Goal: Task Accomplishment & Management: Use online tool/utility

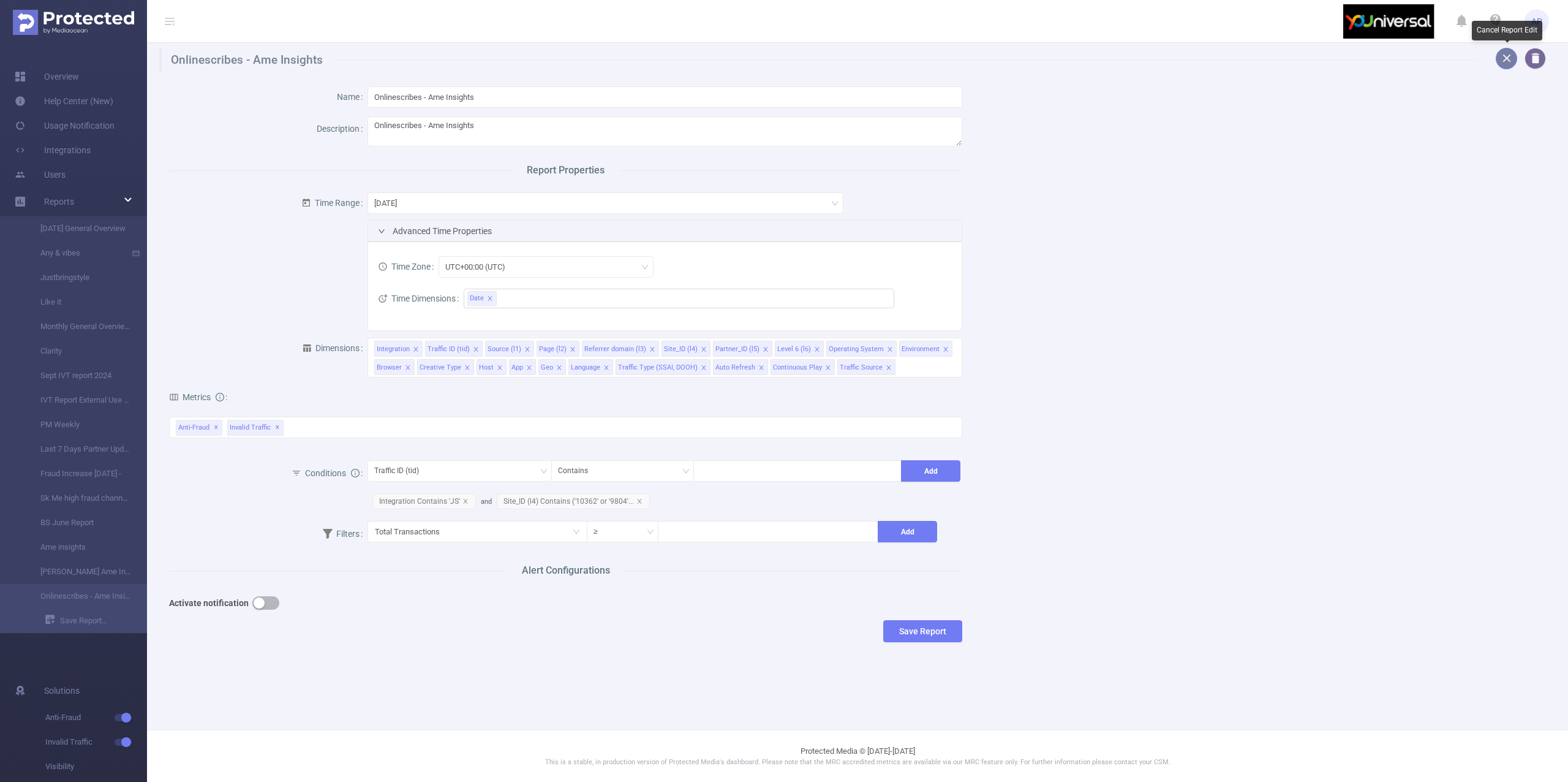
click at [1503, 58] on button "button" at bounding box center [1506, 59] width 21 height 21
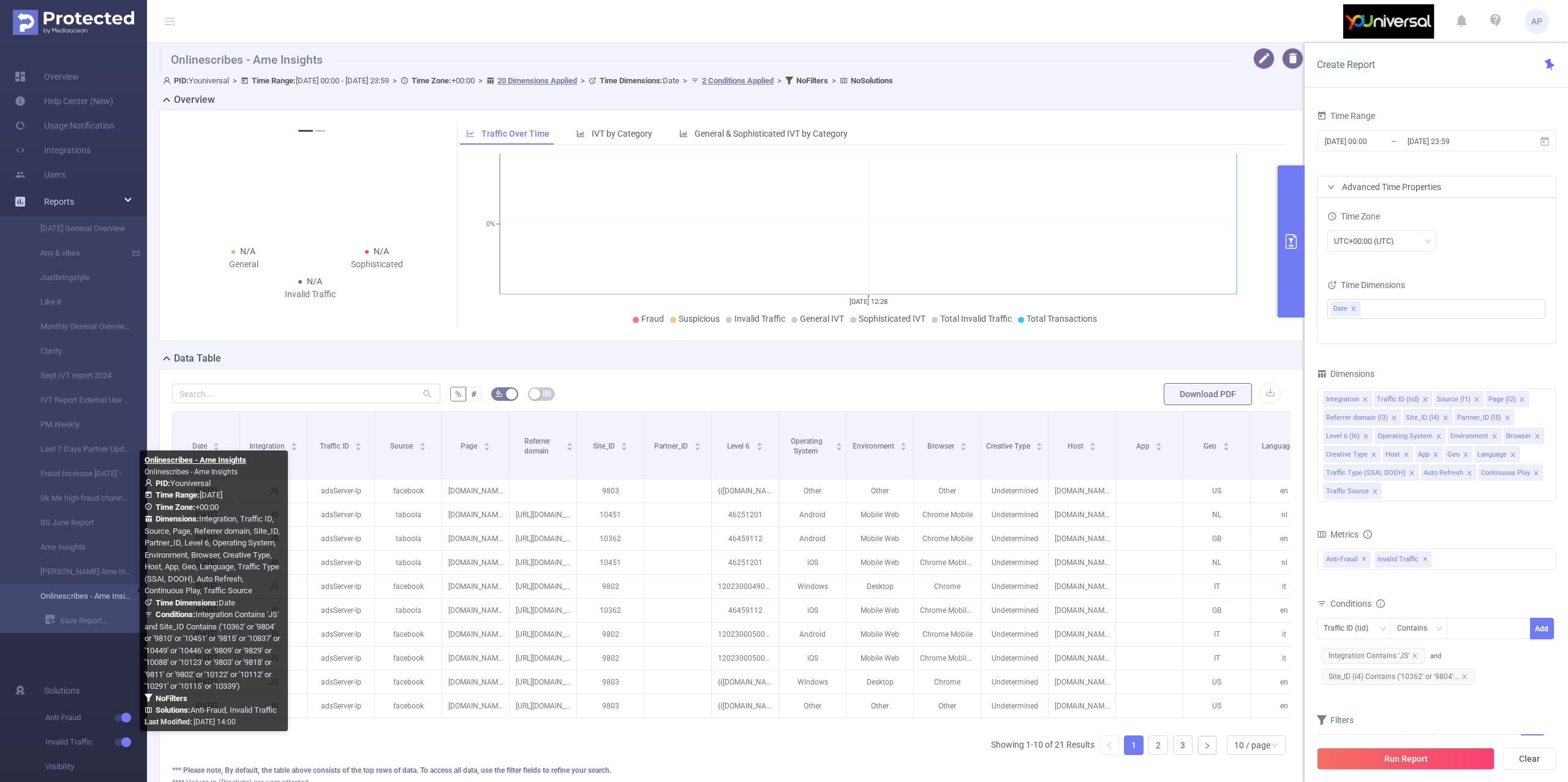
click at [73, 603] on link "Onlinescribes - Ame Insights" at bounding box center [78, 596] width 108 height 24
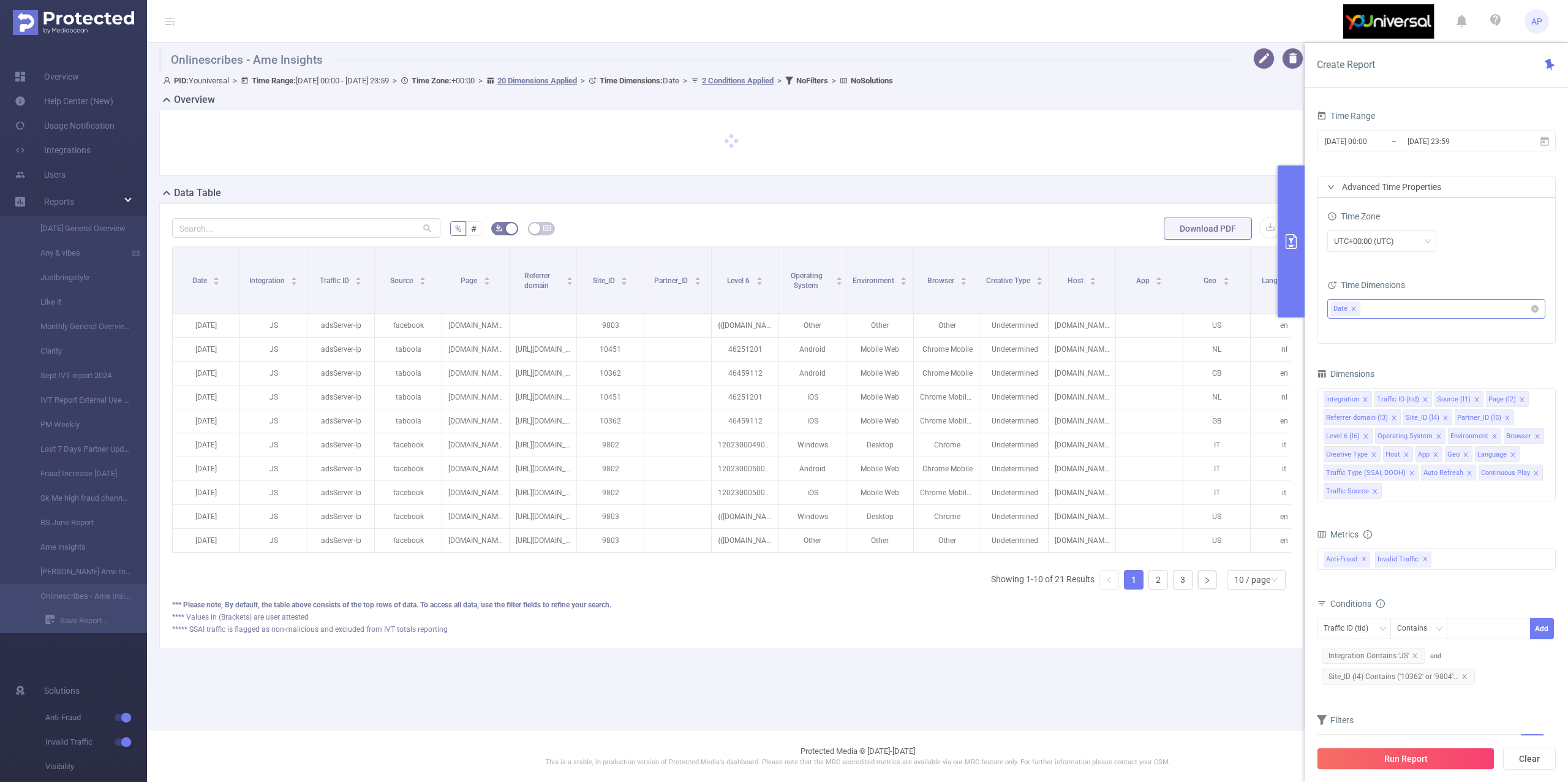
click at [1461, 317] on ul "Date" at bounding box center [1431, 309] width 201 height 19
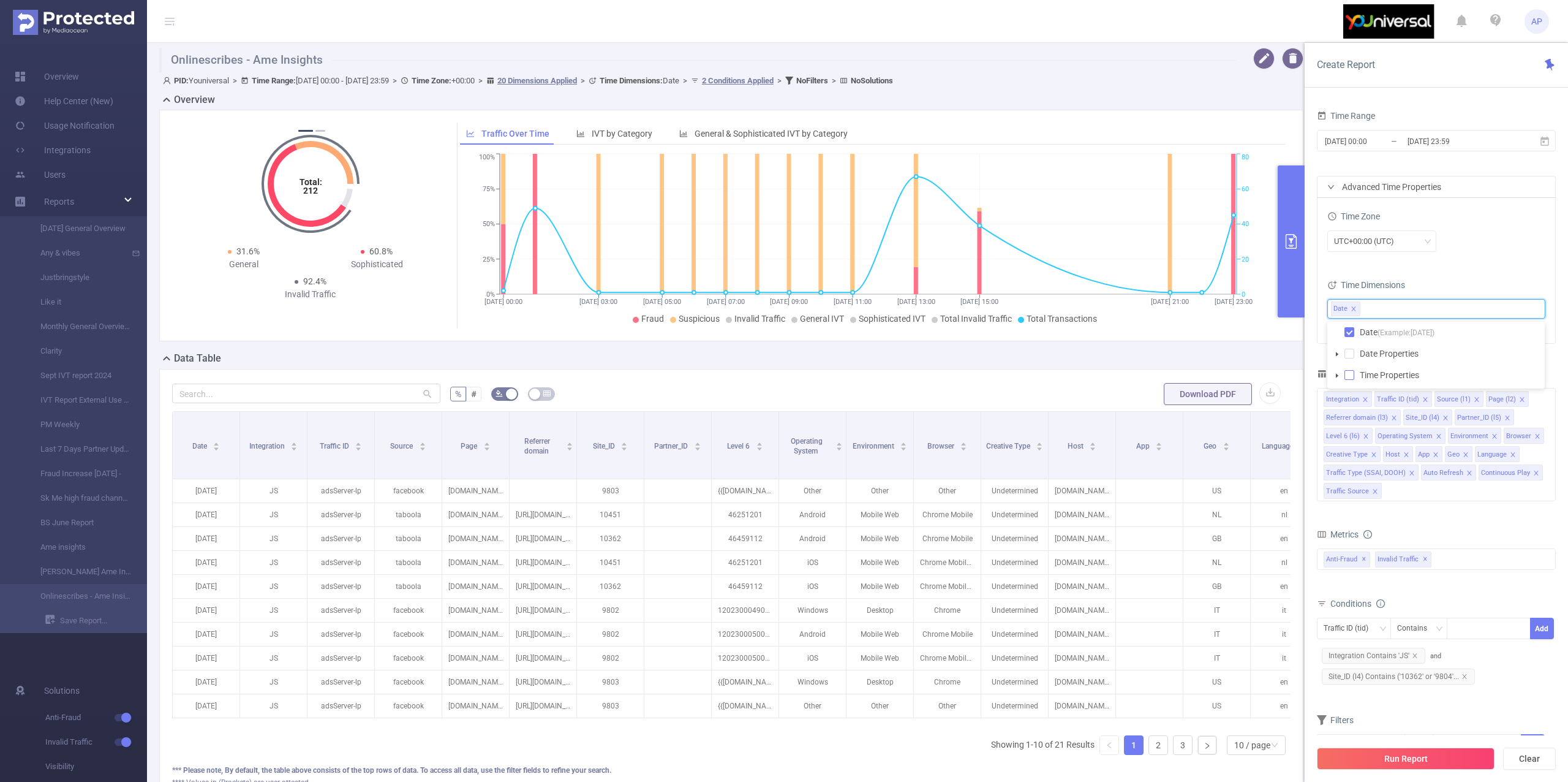
click at [1348, 378] on span at bounding box center [1350, 375] width 10 height 10
click at [1495, 219] on div "Time Zone" at bounding box center [1437, 218] width 218 height 20
click at [1553, 138] on div at bounding box center [1554, 400] width 3 height 586
click at [1551, 135] on span "[DATE] 00:00 _ [DATE] 23:59" at bounding box center [1436, 140] width 239 height 21
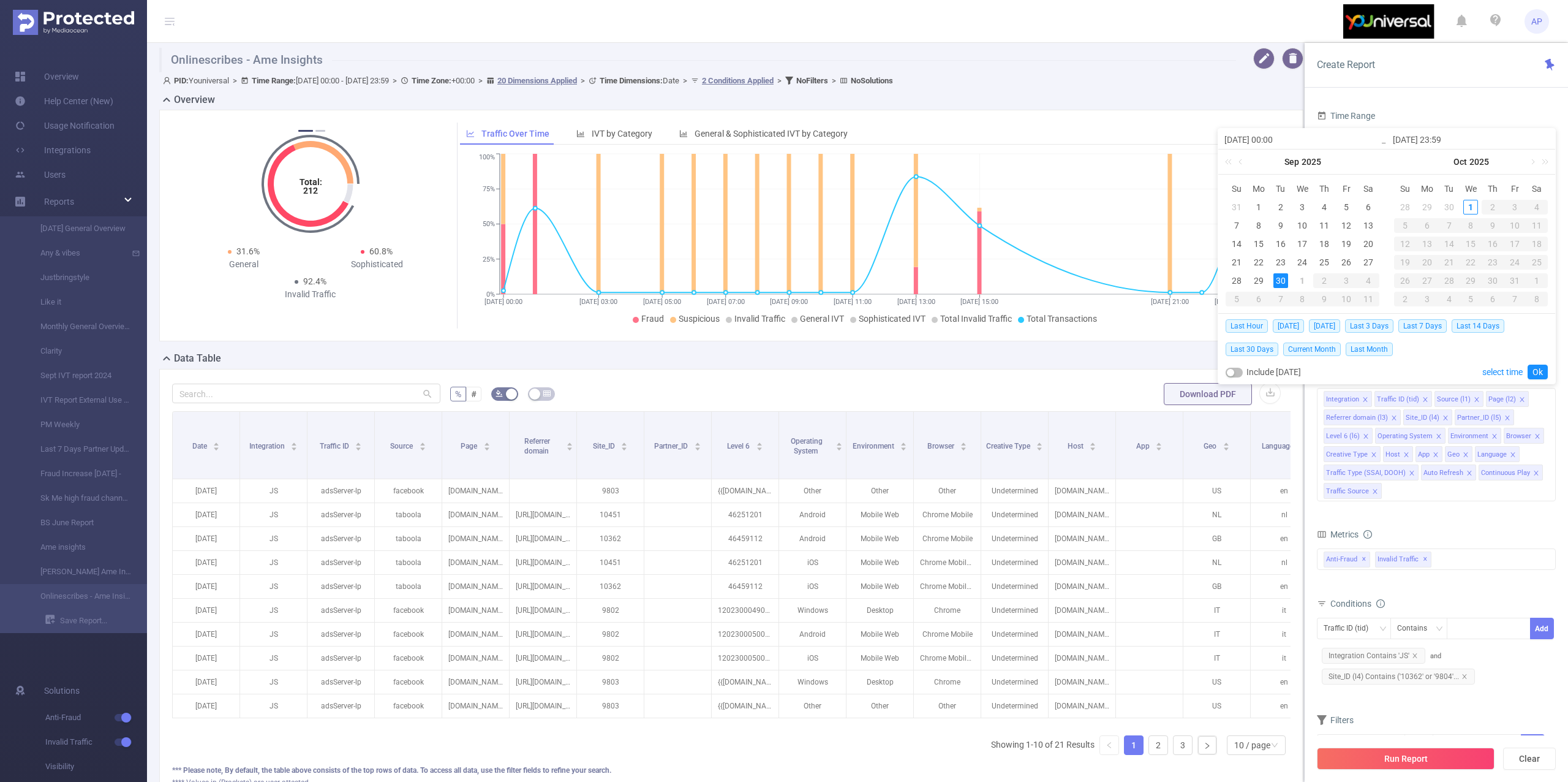
click at [1546, 139] on input "[DATE] 23:59" at bounding box center [1471, 139] width 156 height 15
click at [1287, 327] on span "[DATE]" at bounding box center [1288, 326] width 31 height 14
type input "[DATE] 00:00"
type input "[DATE] 23:59"
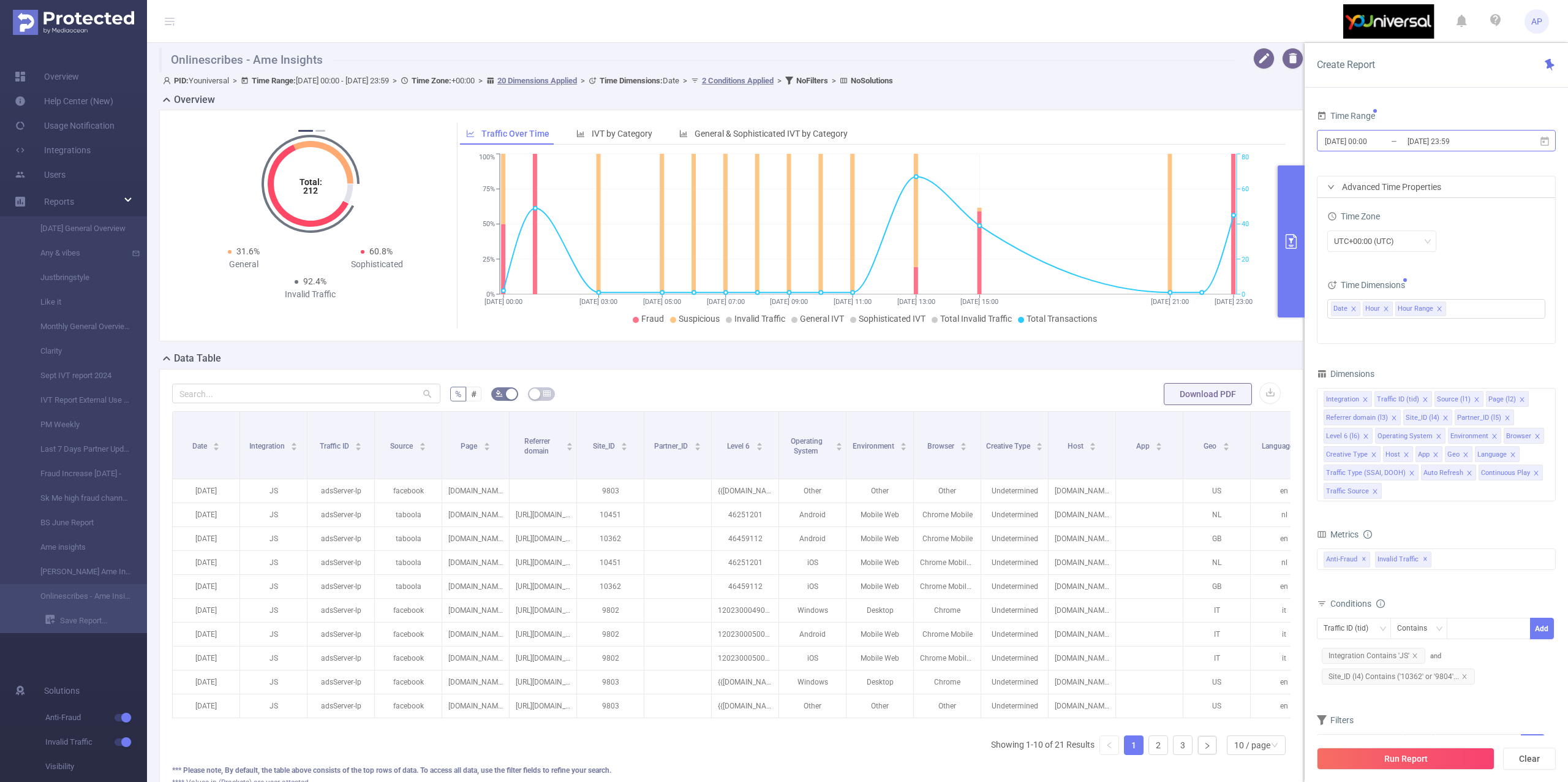
drag, startPoint x: 1405, startPoint y: 155, endPoint x: 1409, endPoint y: 148, distance: 8.1
click at [1409, 153] on div "[DATE] 00:00 _ [DATE] 23:59" at bounding box center [1436, 141] width 239 height 29
click at [1409, 148] on input "[DATE] 23:59" at bounding box center [1456, 141] width 99 height 16
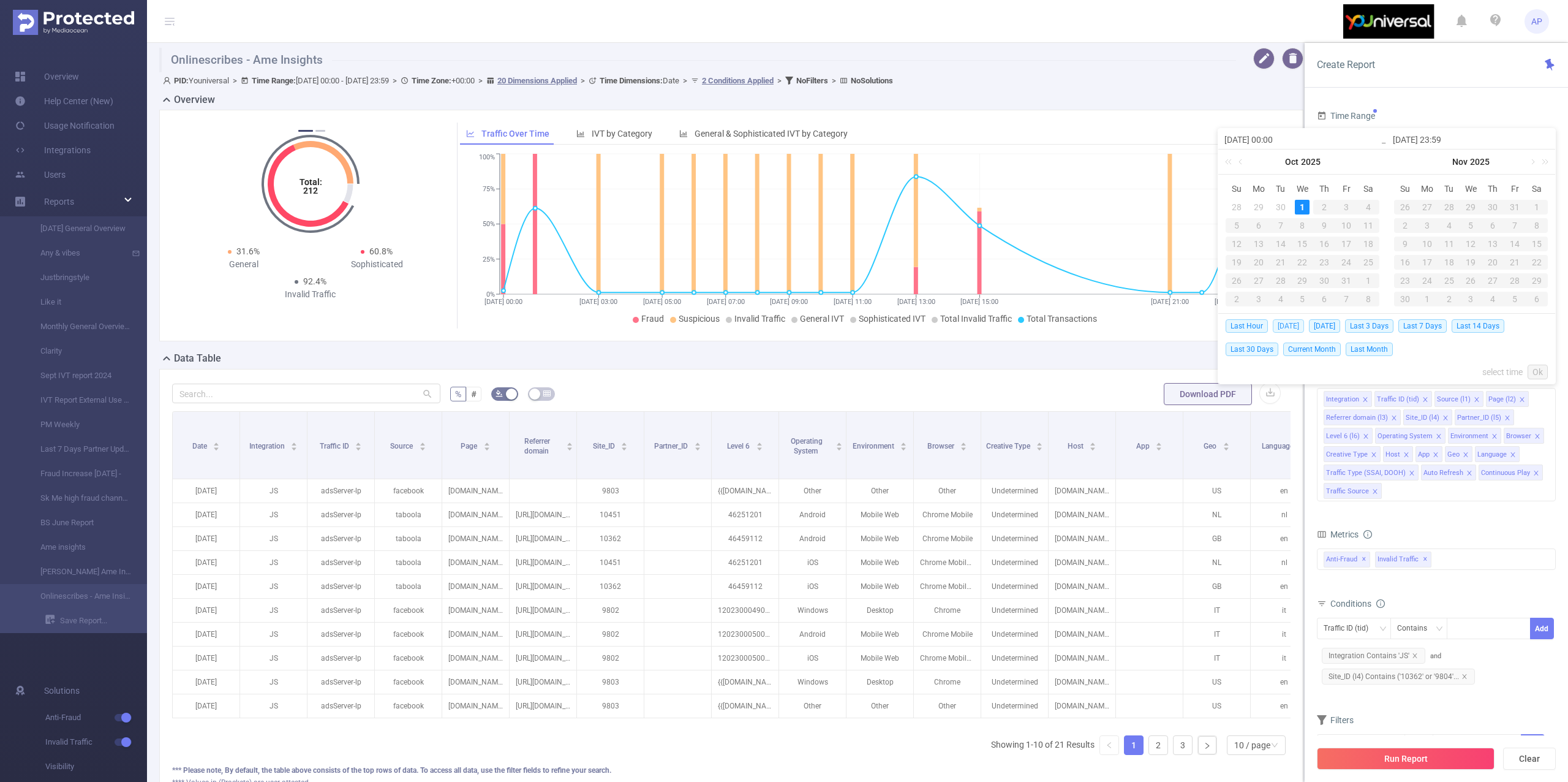
click at [1290, 322] on span "[DATE]" at bounding box center [1288, 326] width 31 height 14
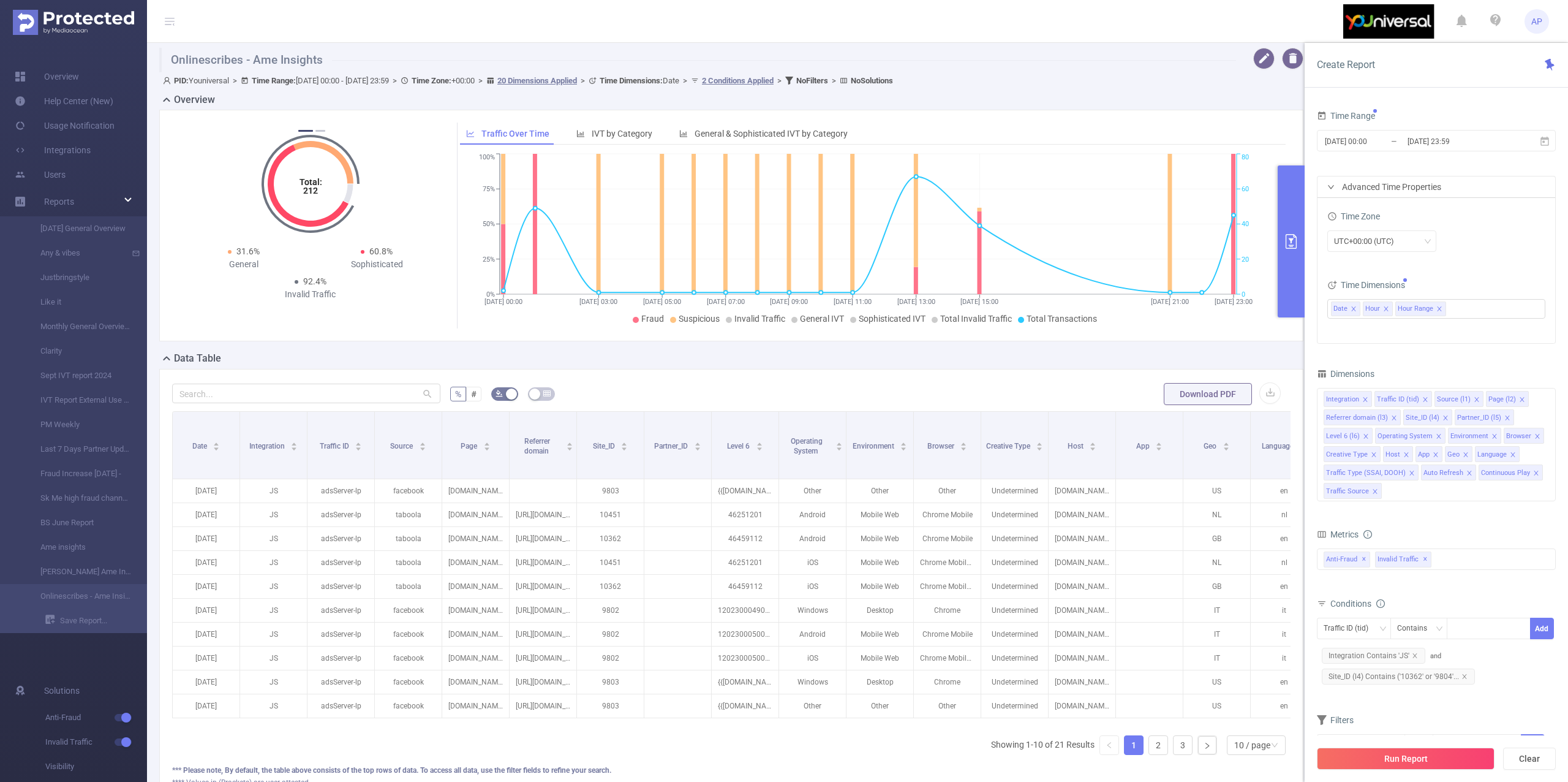
click at [1473, 356] on div "Time Range [DATE] 00:00 _ [DATE] 23:59 Advanced Time Properties Time Zone UTC+0…" at bounding box center [1436, 440] width 239 height 665
click at [1363, 236] on div "UTC+00:00 (UTC)" at bounding box center [1368, 241] width 68 height 20
click at [1371, 359] on li "UTC+02:00" at bounding box center [1382, 364] width 109 height 20
click at [1338, 751] on button "Run Report" at bounding box center [1406, 758] width 178 height 22
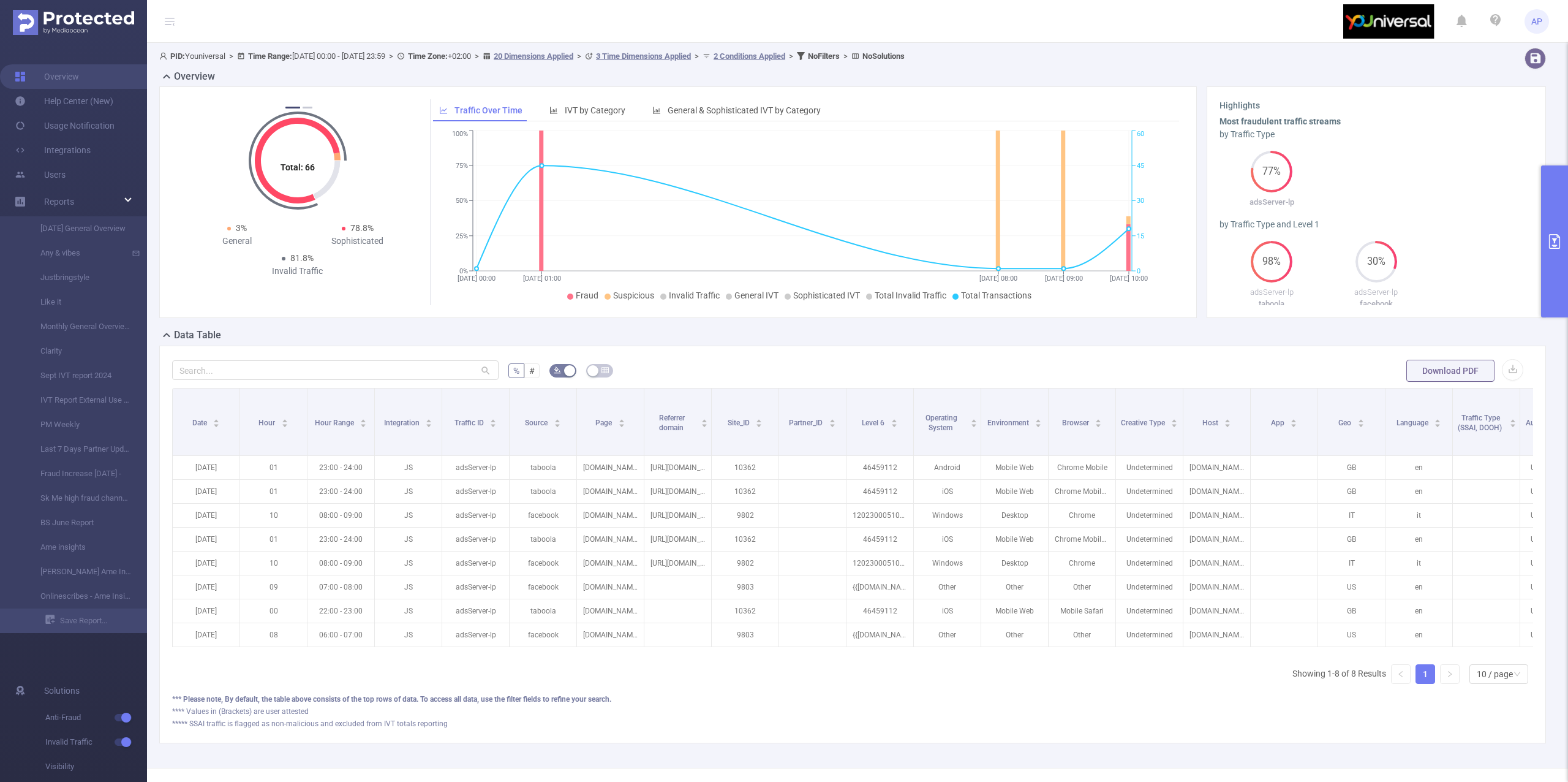
click at [1541, 267] on section "PID: Youniversal > Time Range: [DATE] 00:00 - [DATE] 23:59 > Time Zone: +02:00 …" at bounding box center [857, 405] width 1421 height 725
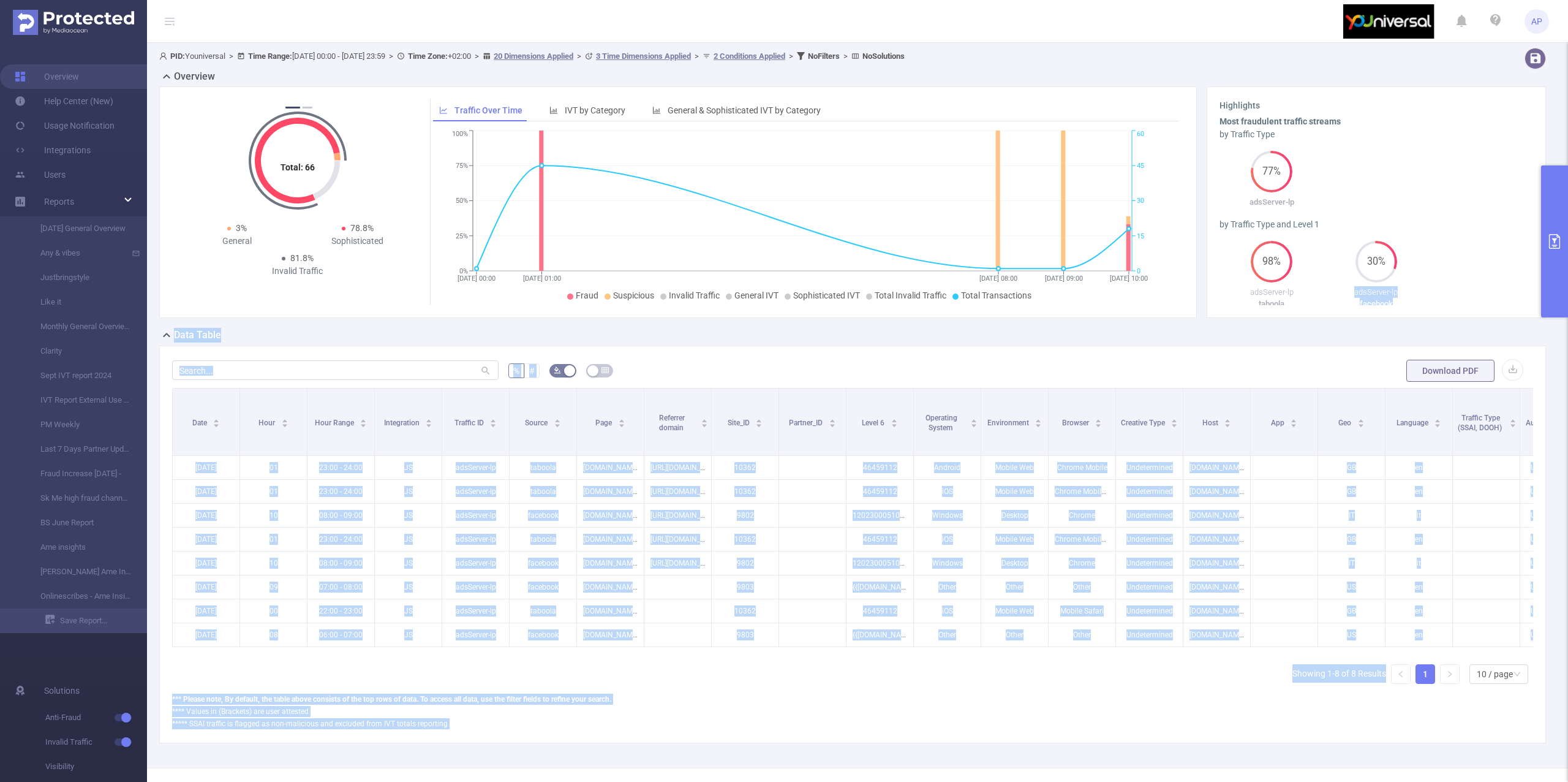
click at [1548, 281] on button "primary" at bounding box center [1554, 241] width 27 height 152
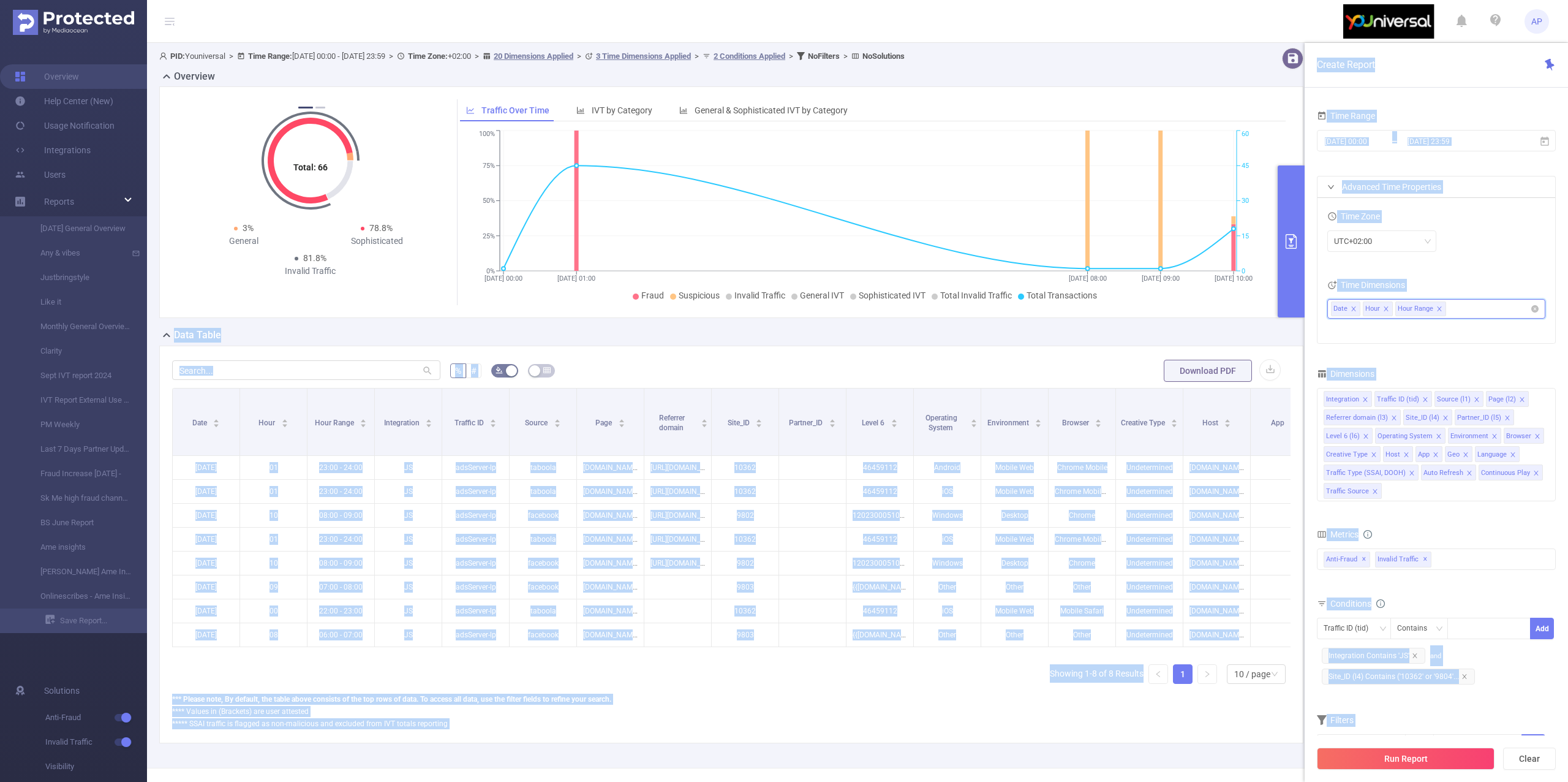
click at [1441, 309] on icon "icon: close" at bounding box center [1438, 308] width 4 height 4
click at [1356, 753] on button "Run Report" at bounding box center [1406, 758] width 178 height 22
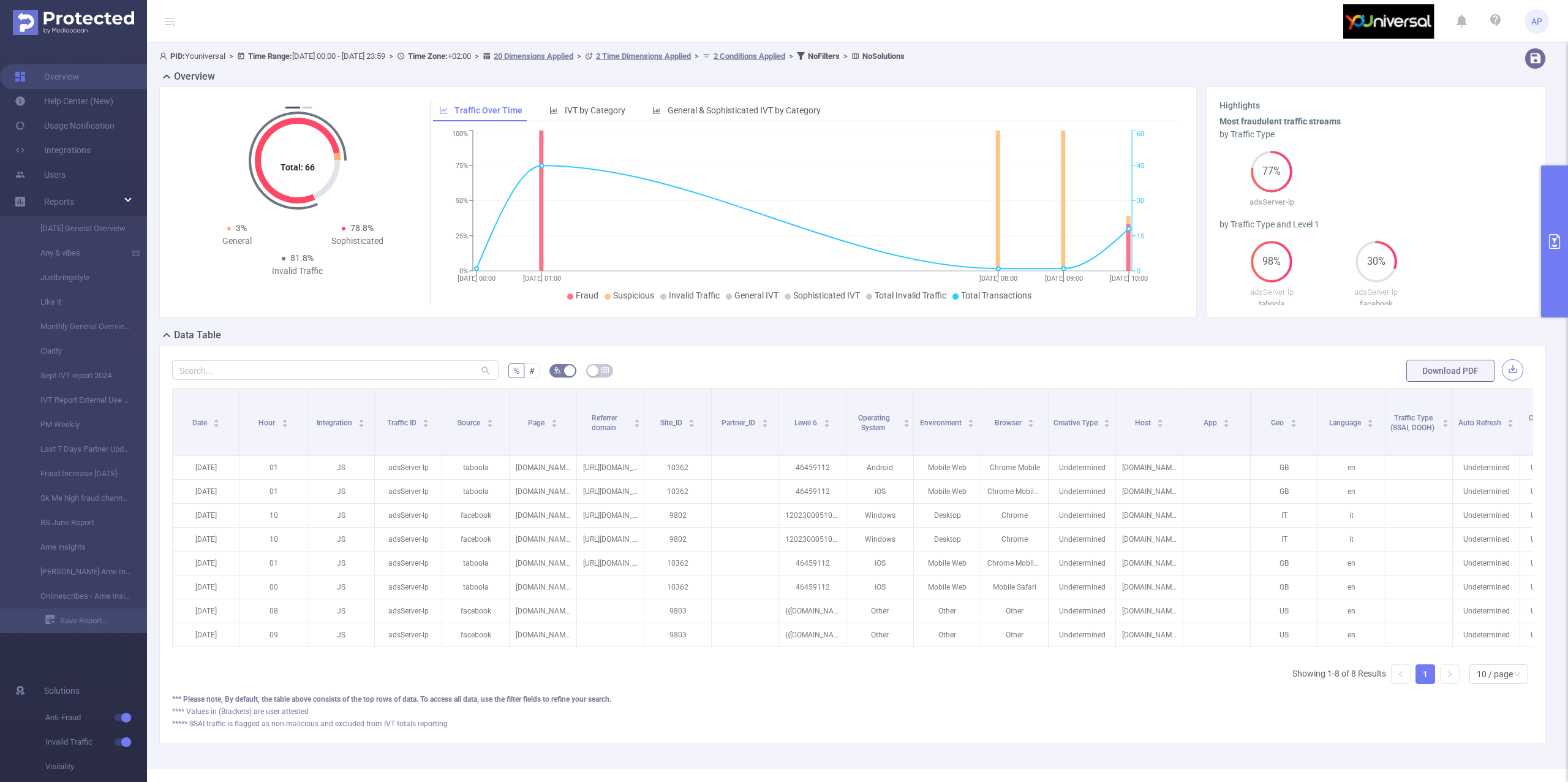
click at [1502, 373] on button "button" at bounding box center [1513, 369] width 21 height 21
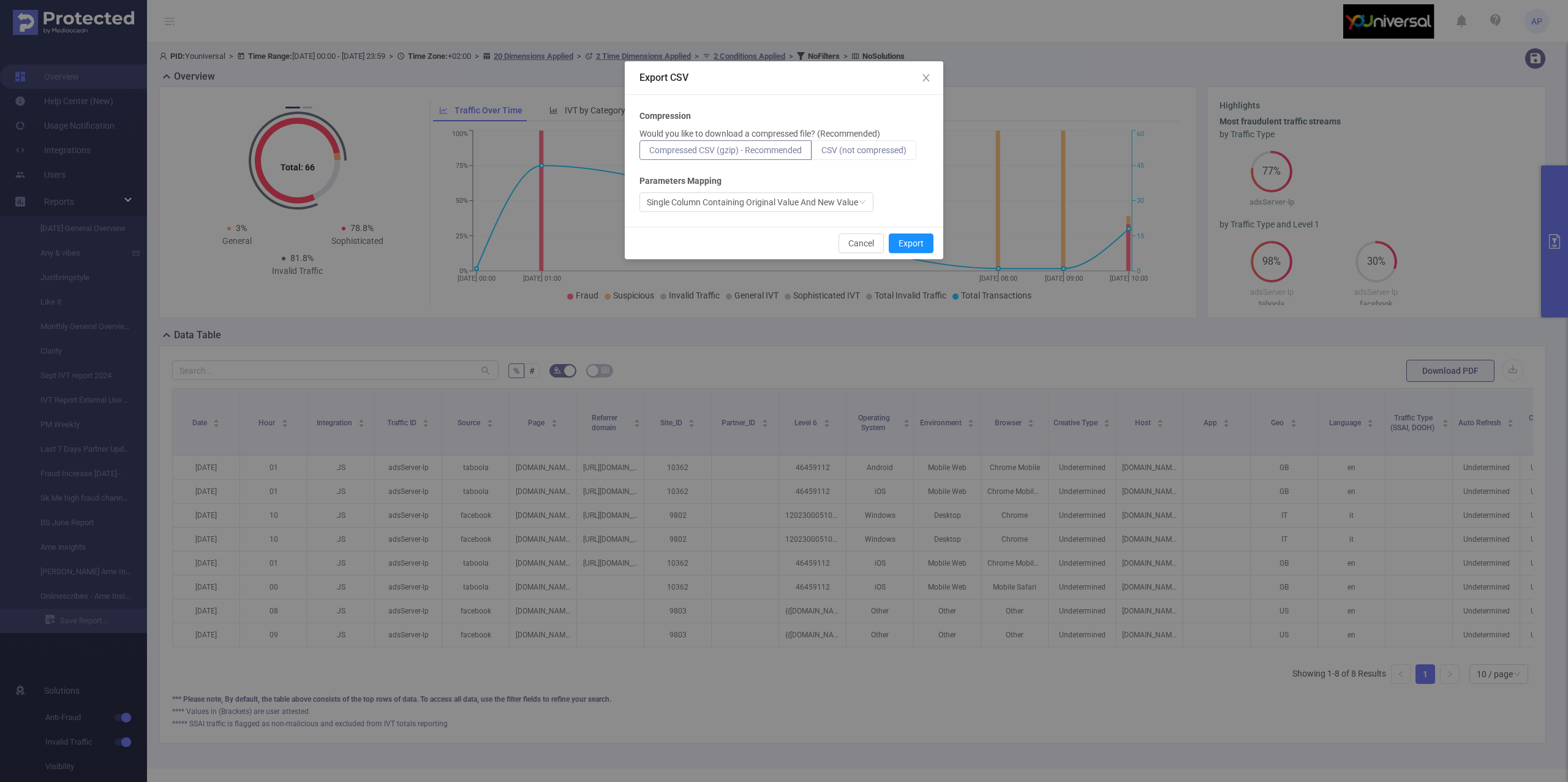
click at [881, 140] on label "CSV (not compressed)" at bounding box center [864, 150] width 105 height 20
click at [821, 153] on input "CSV (not compressed)" at bounding box center [821, 153] width 0 height 0
click at [906, 238] on button "Export" at bounding box center [911, 243] width 45 height 20
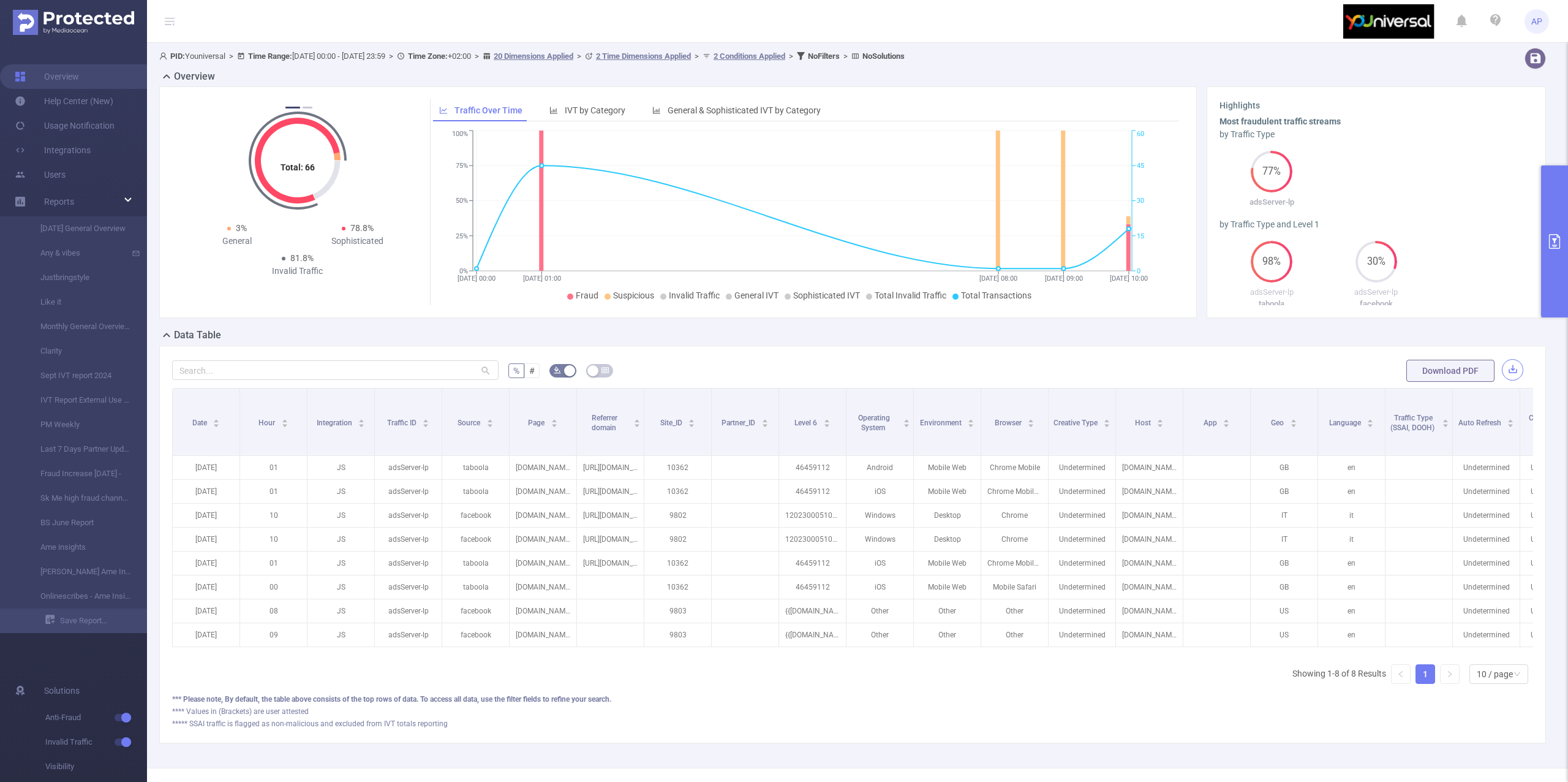
click at [1502, 366] on button "button" at bounding box center [1513, 369] width 21 height 21
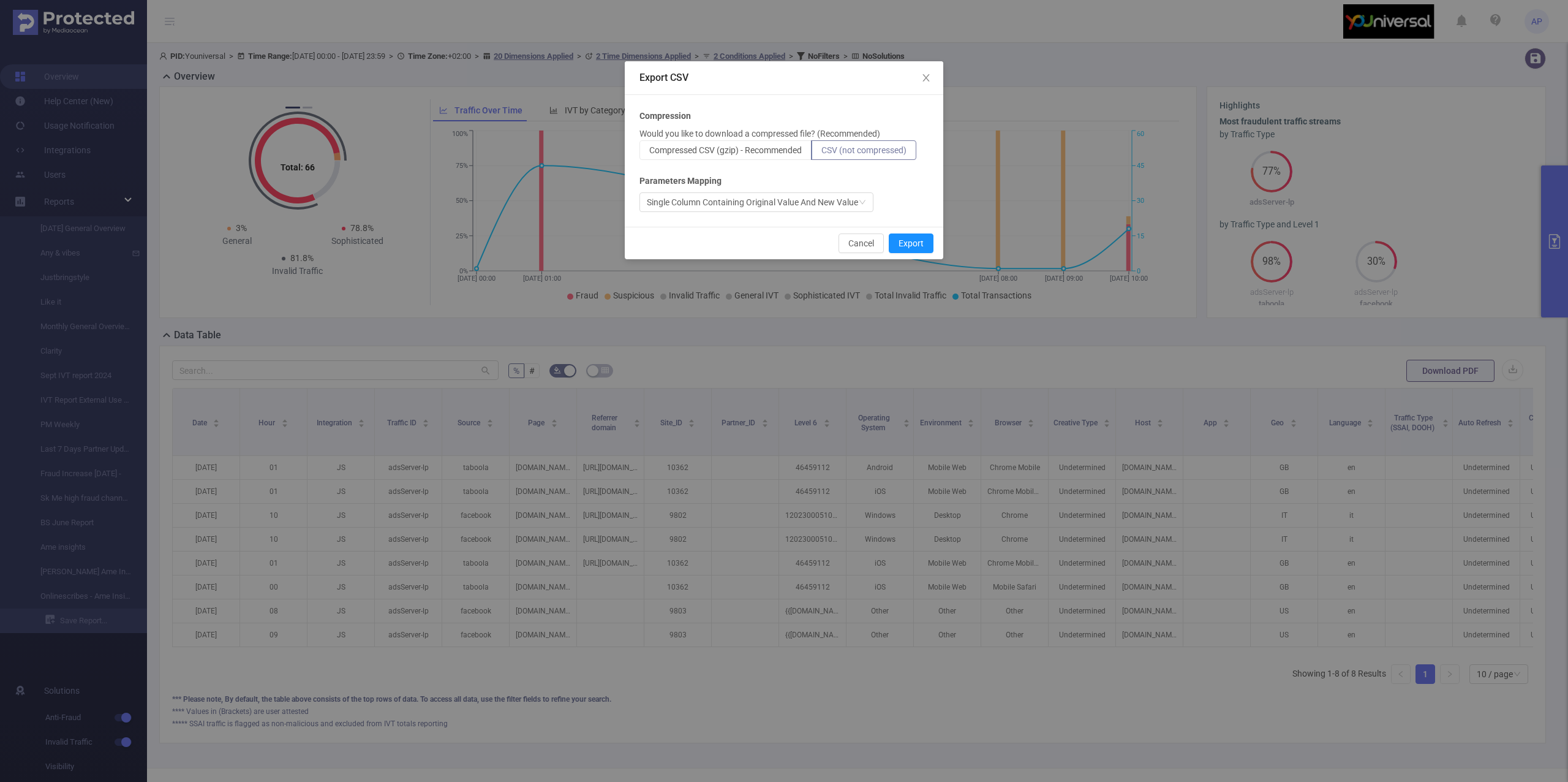
click at [879, 148] on span "CSV (not compressed)" at bounding box center [864, 150] width 85 height 10
click at [821, 153] on input "CSV (not compressed)" at bounding box center [821, 153] width 0 height 0
click at [905, 238] on button "Export" at bounding box center [911, 243] width 45 height 20
